Goal: Information Seeking & Learning: Learn about a topic

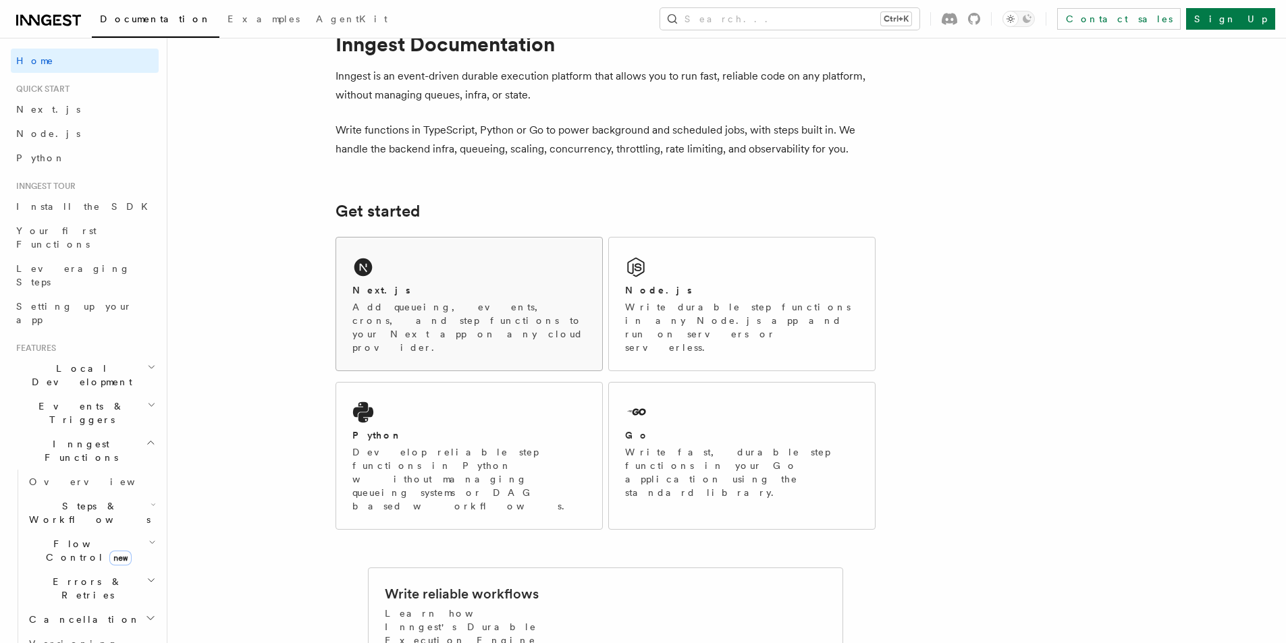
scroll to position [67, 0]
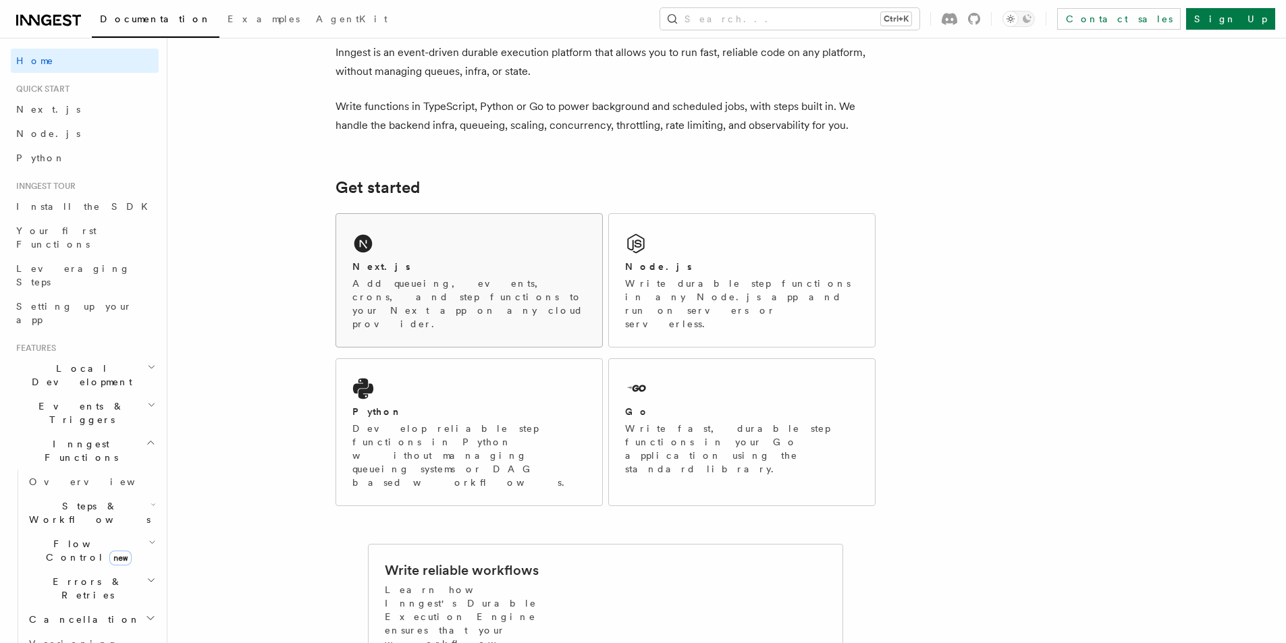
click at [444, 272] on div "Next.js" at bounding box center [469, 267] width 234 height 14
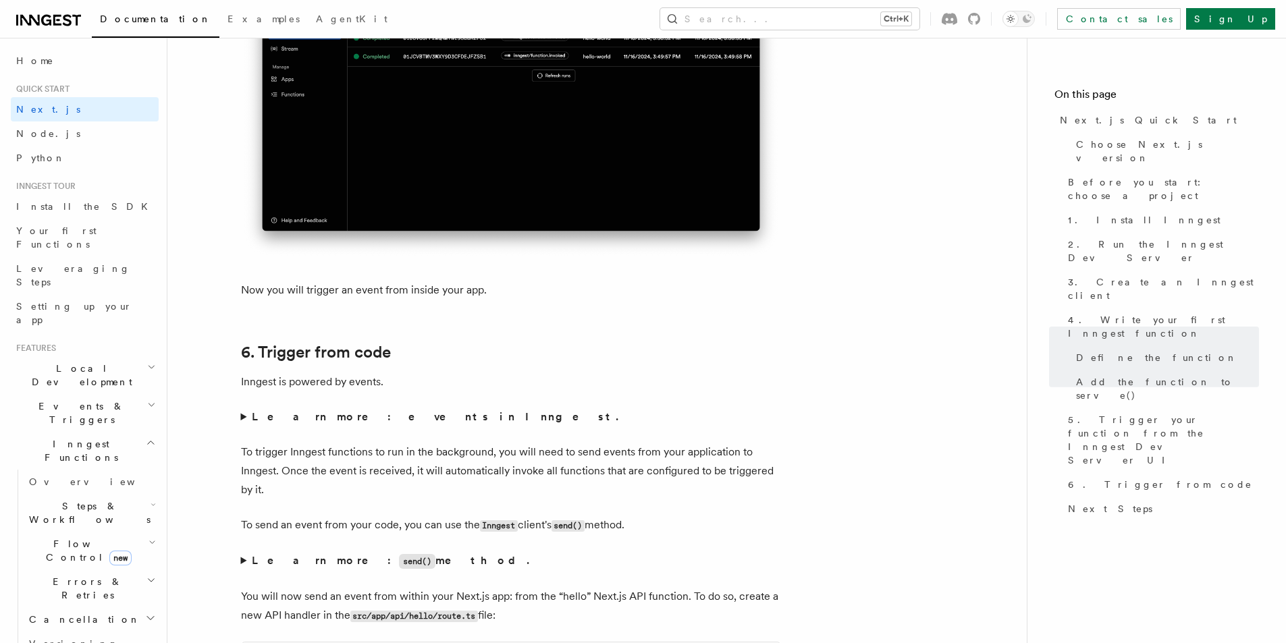
scroll to position [6547, 0]
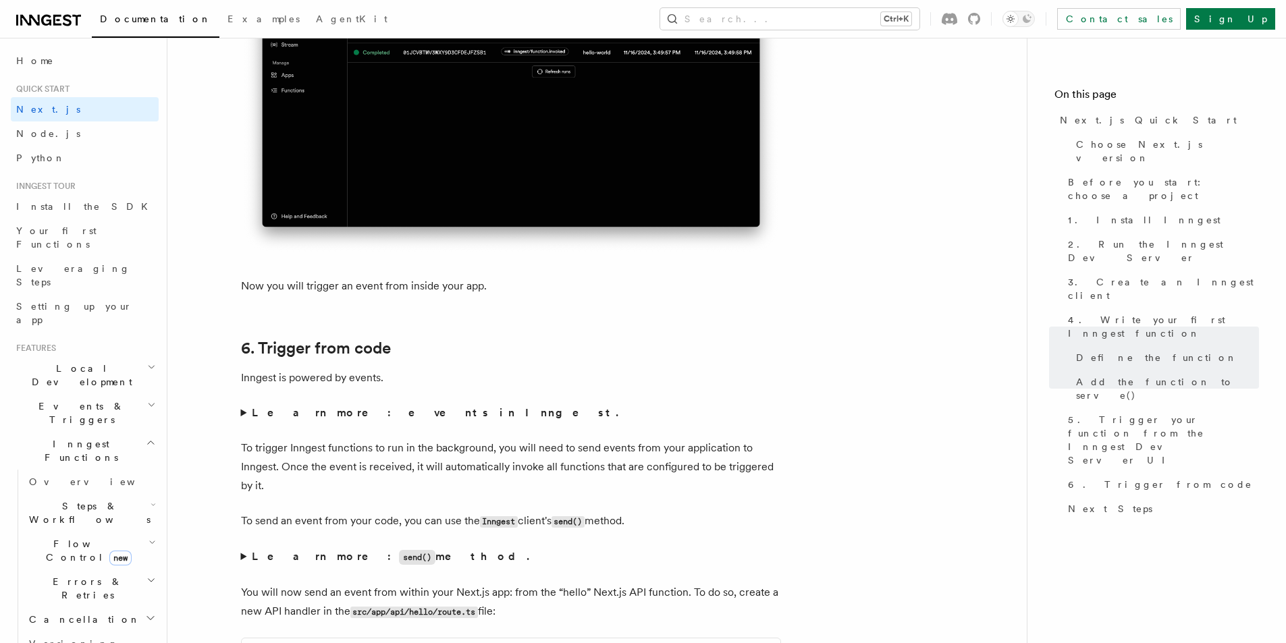
click at [47, 400] on span "Events & Triggers" at bounding box center [79, 413] width 136 height 27
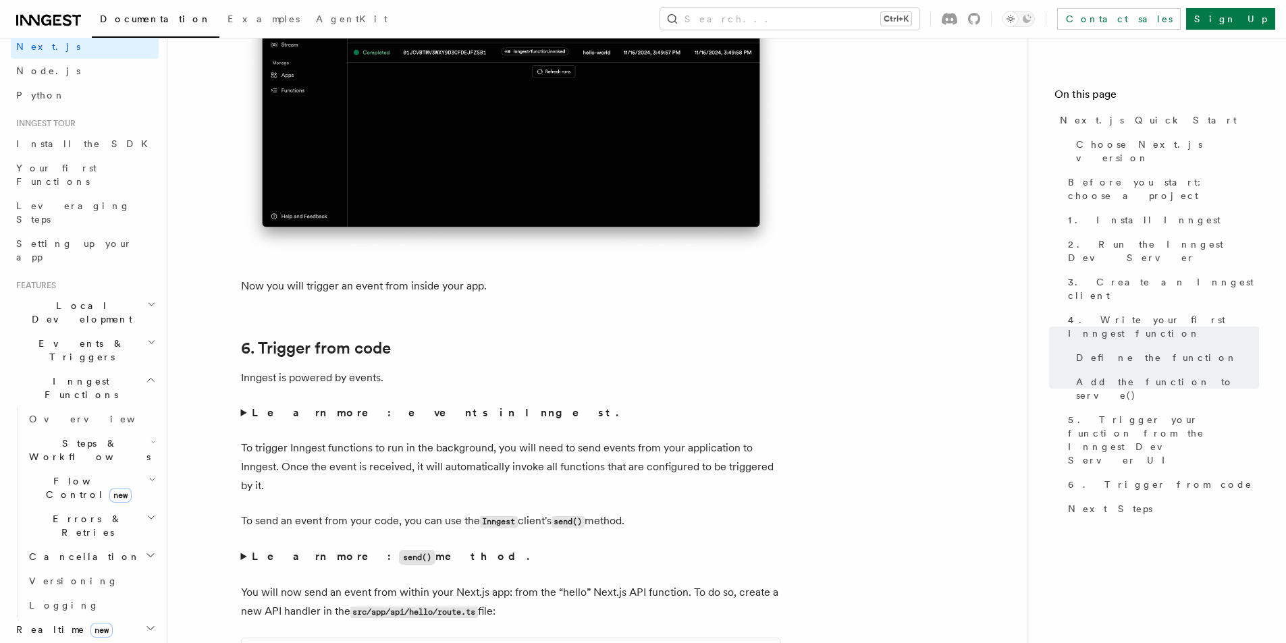
scroll to position [0, 0]
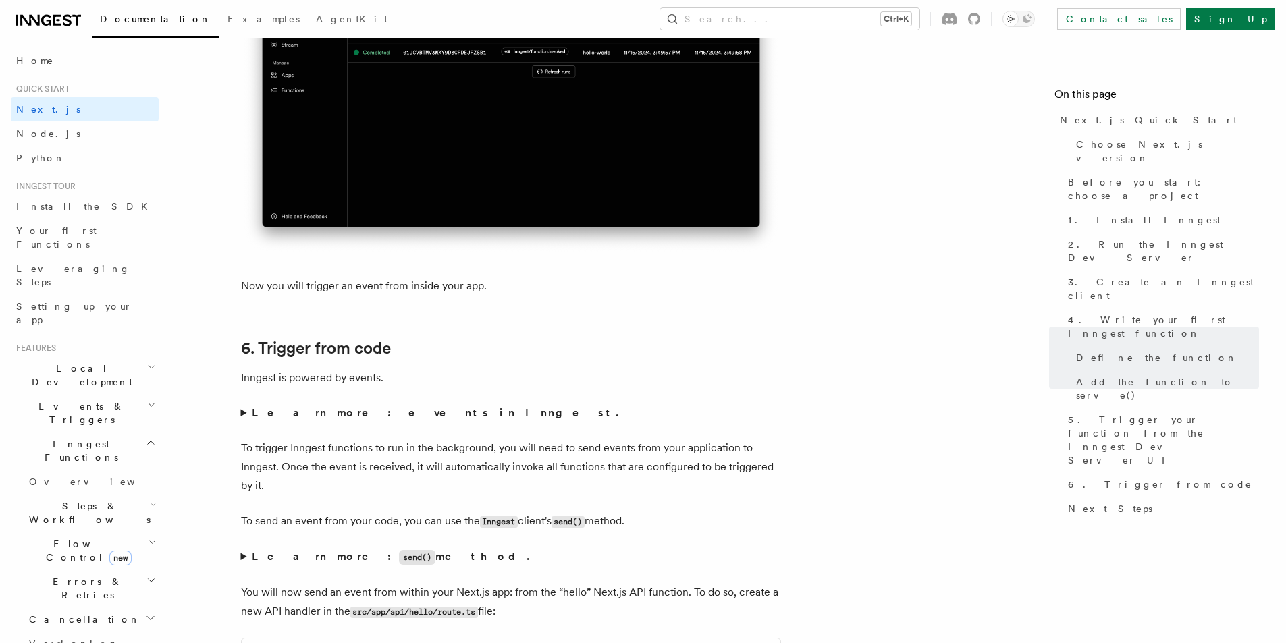
click at [72, 437] on span "Inngest Functions" at bounding box center [78, 450] width 135 height 27
click at [65, 362] on span "Local Development" at bounding box center [79, 375] width 136 height 27
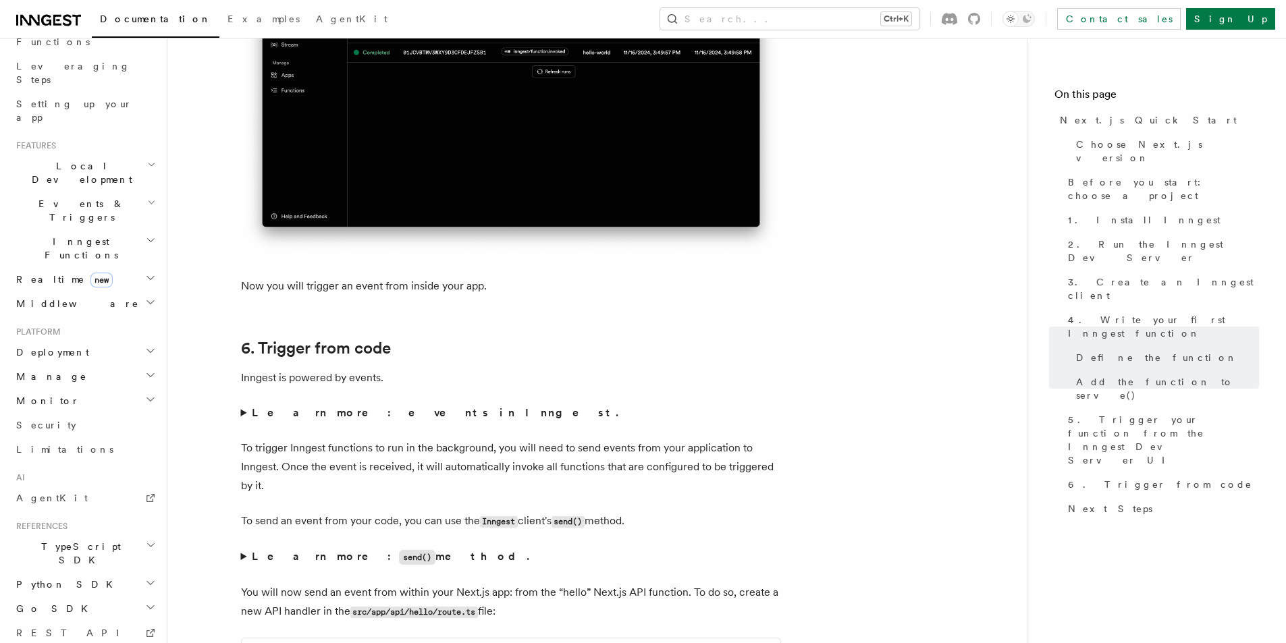
scroll to position [267, 0]
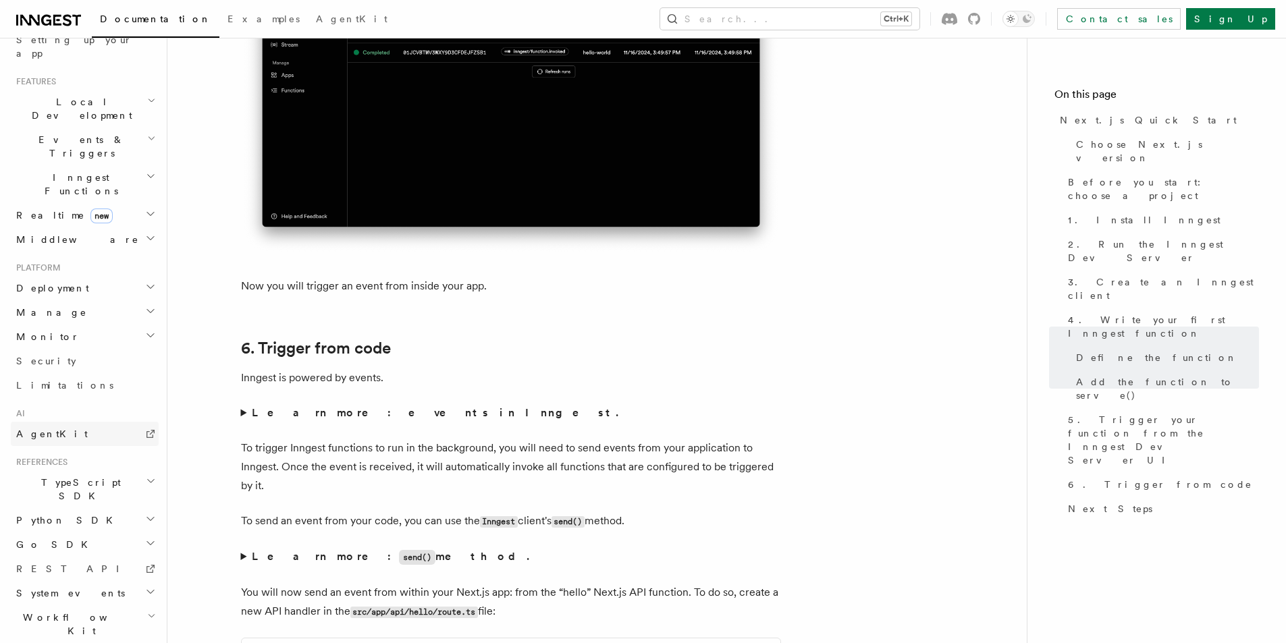
click at [53, 429] on span "AgentKit" at bounding box center [52, 434] width 72 height 11
